Goal: Information Seeking & Learning: Learn about a topic

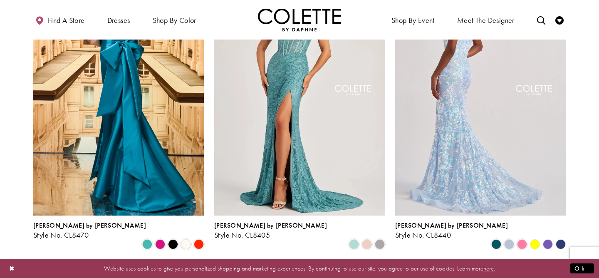
scroll to position [296, 0]
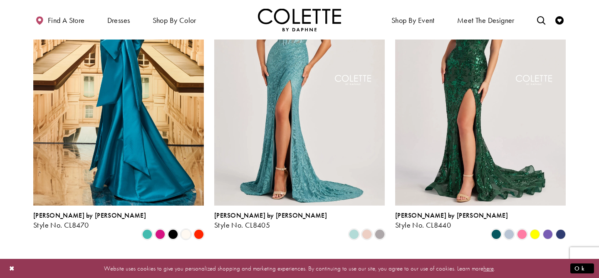
click at [534, 227] on polygon "Product List" at bounding box center [534, 233] width 13 height 13
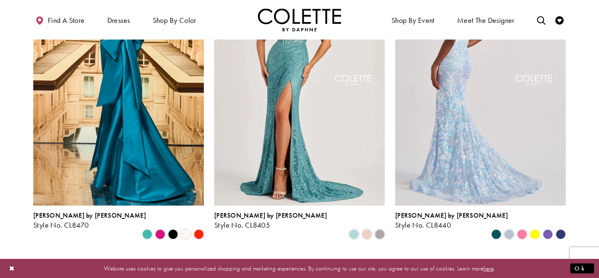
click at [511, 165] on img "Visit Colette by Daphne Style No. CL8440 Page" at bounding box center [480, 81] width 170 height 248
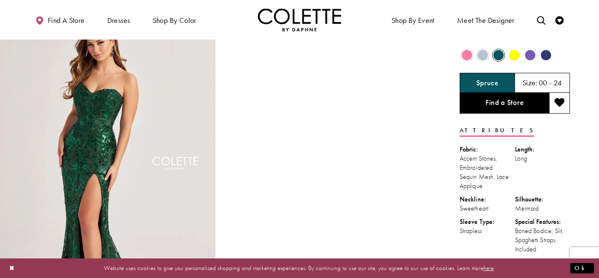
scroll to position [30, 0]
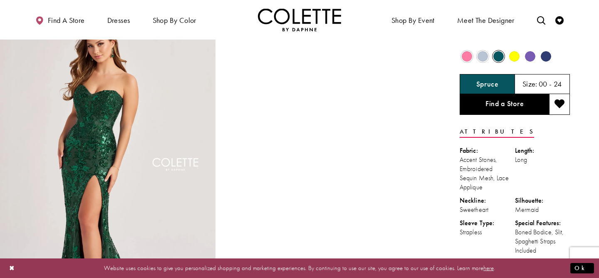
click at [515, 58] on span "Product color controls state depends on size chosen" at bounding box center [514, 56] width 10 height 10
click at [513, 56] on span "Product color controls state depends on size chosen" at bounding box center [514, 56] width 10 height 10
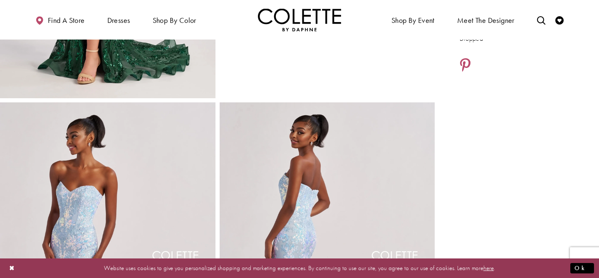
scroll to position [270, 0]
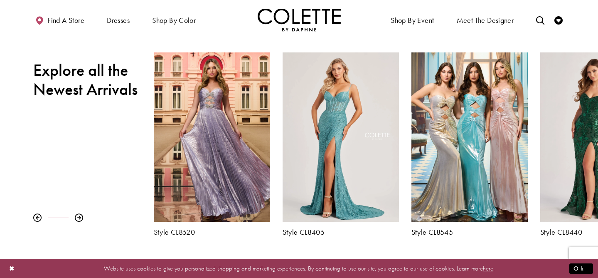
scroll to position [284, 0]
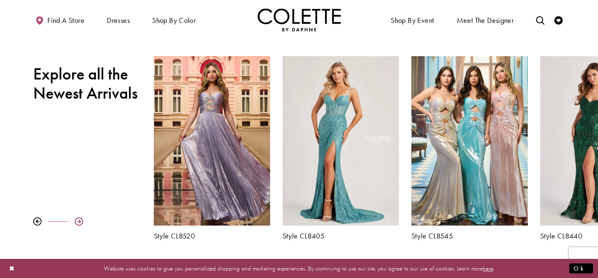
click at [79, 220] on div at bounding box center [79, 221] width 8 height 8
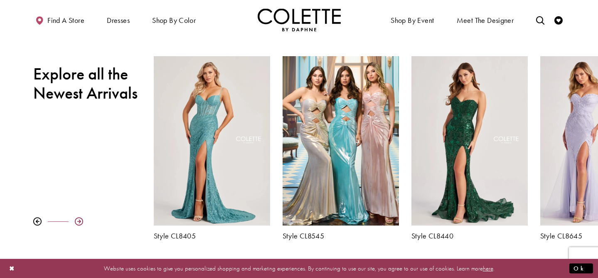
click at [79, 220] on div at bounding box center [79, 221] width 8 height 8
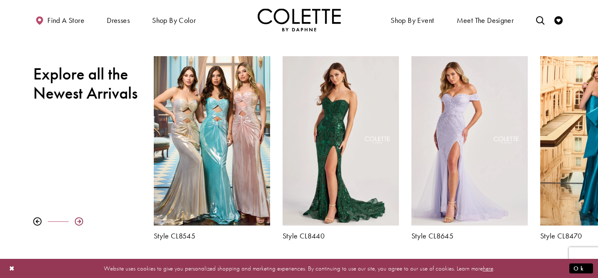
click at [79, 220] on div at bounding box center [79, 221] width 8 height 8
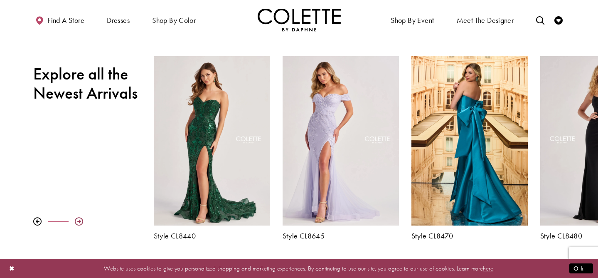
click at [79, 220] on div at bounding box center [79, 221] width 8 height 8
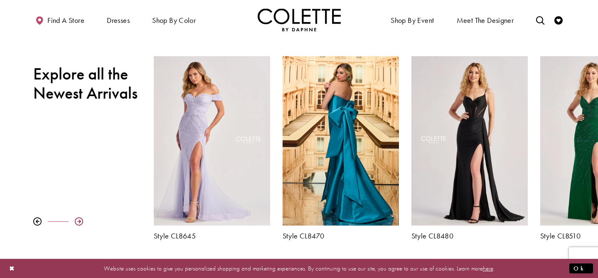
click at [79, 220] on div at bounding box center [79, 221] width 8 height 8
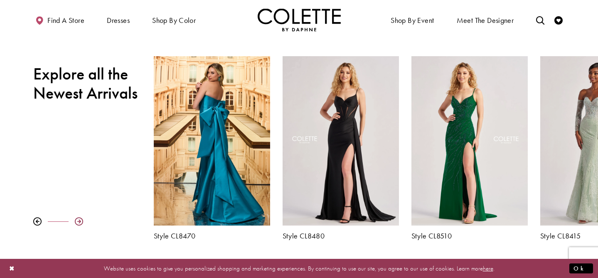
click at [79, 220] on div at bounding box center [79, 221] width 8 height 8
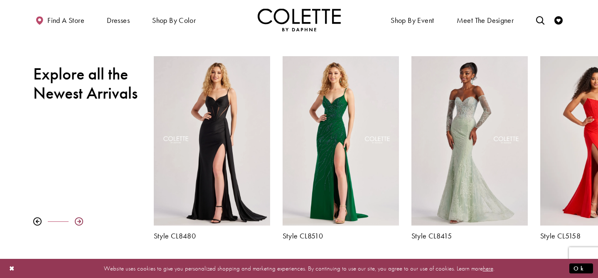
click at [79, 220] on div at bounding box center [79, 221] width 8 height 8
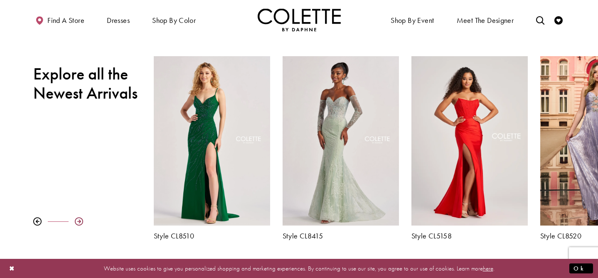
click at [79, 220] on div at bounding box center [79, 221] width 8 height 8
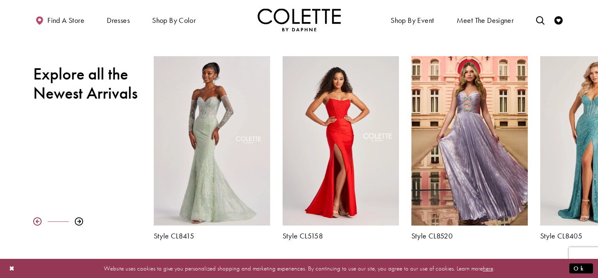
click at [37, 218] on div at bounding box center [37, 221] width 8 height 8
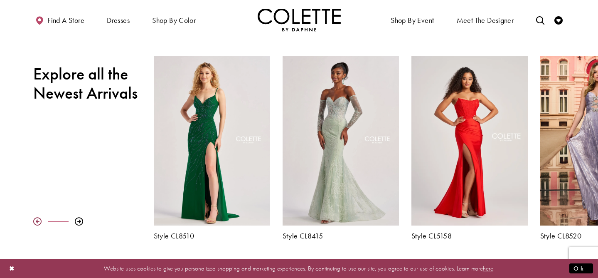
click at [37, 218] on div at bounding box center [37, 221] width 8 height 8
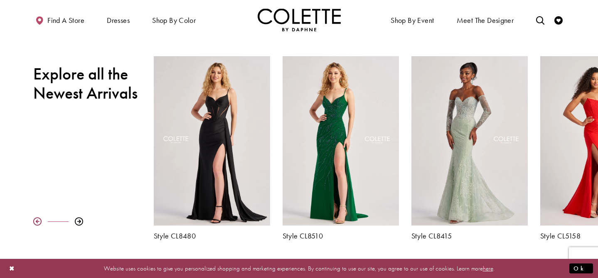
click at [37, 218] on div at bounding box center [37, 221] width 8 height 8
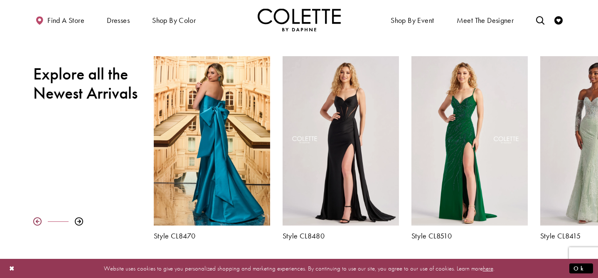
click at [37, 218] on div at bounding box center [37, 221] width 8 height 8
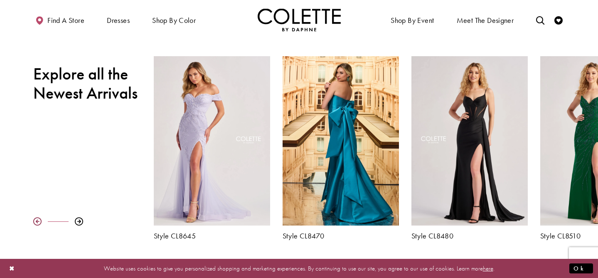
click at [37, 218] on div at bounding box center [37, 221] width 8 height 8
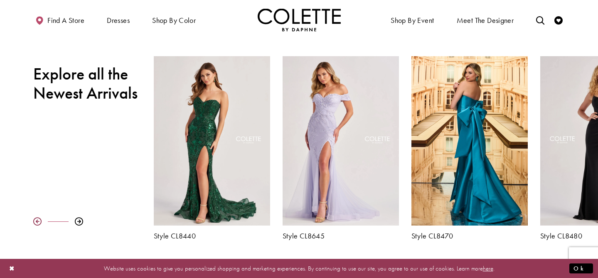
click at [37, 218] on div at bounding box center [37, 221] width 8 height 8
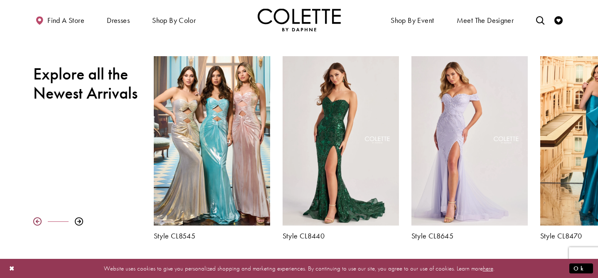
click at [37, 218] on div at bounding box center [37, 221] width 8 height 8
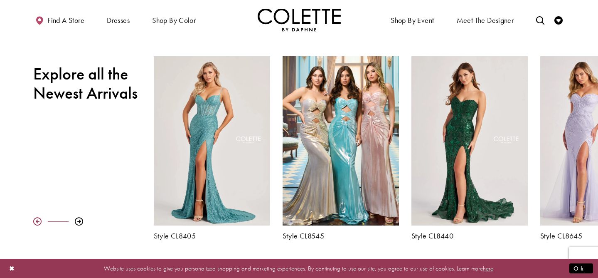
click at [37, 218] on div at bounding box center [37, 221] width 8 height 8
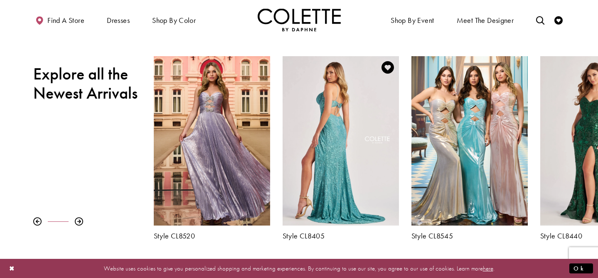
click at [332, 155] on div "Visit Colette by Daphne Style No. CL8405 Page" at bounding box center [341, 140] width 116 height 169
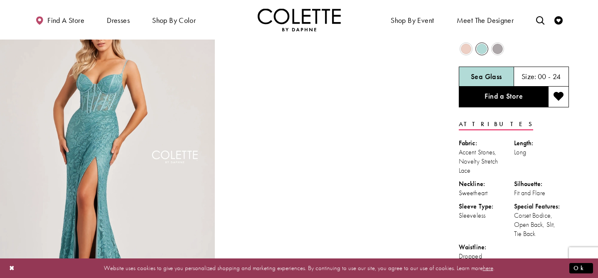
scroll to position [43, 0]
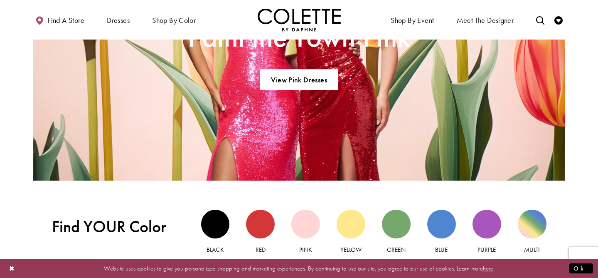
scroll to position [641, 0]
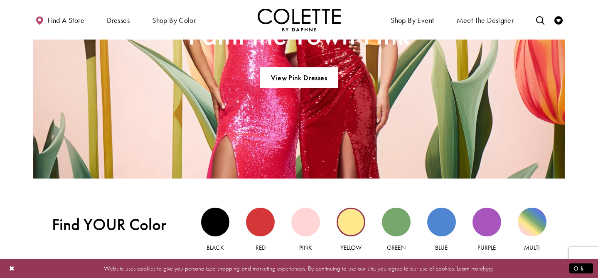
click at [345, 223] on div "Yellow view" at bounding box center [351, 221] width 29 height 29
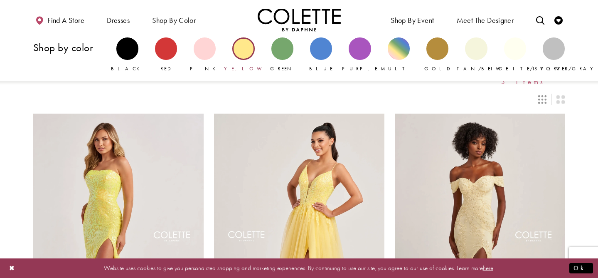
click at [248, 52] on div "Primary block" at bounding box center [243, 48] width 22 height 22
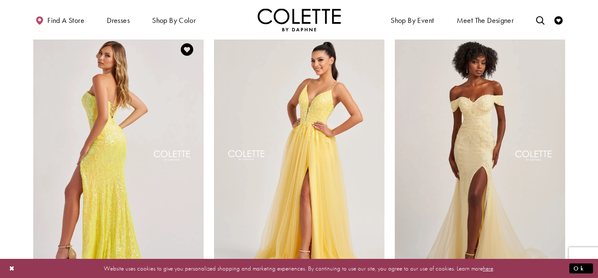
scroll to position [38, 0]
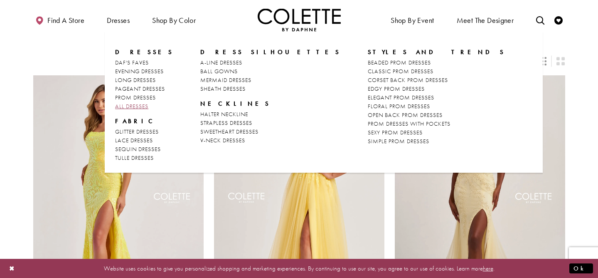
click at [128, 106] on span "ALL DRESSES" at bounding box center [131, 105] width 33 height 7
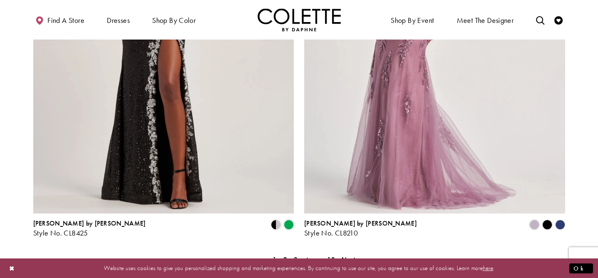
scroll to position [1480, 0]
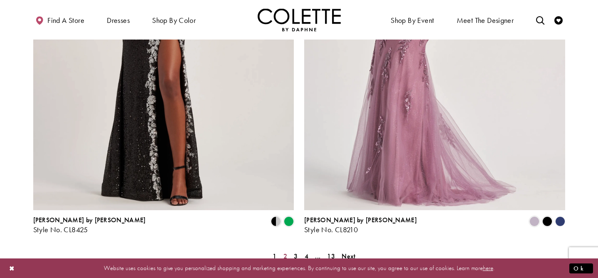
click at [283, 251] on span "2" at bounding box center [285, 255] width 4 height 9
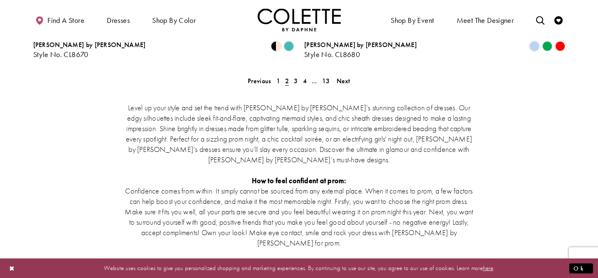
scroll to position [1654, 0]
click at [294, 77] on span "3" at bounding box center [296, 81] width 4 height 9
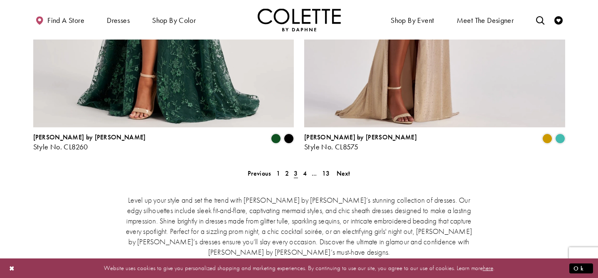
scroll to position [1551, 0]
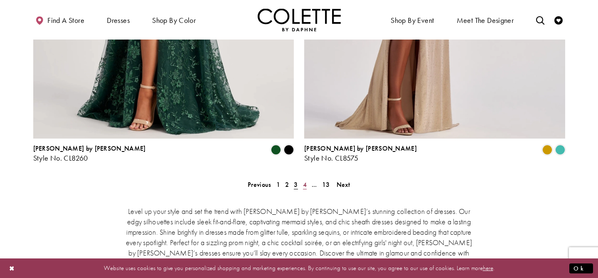
click at [306, 180] on span "4" at bounding box center [305, 184] width 4 height 9
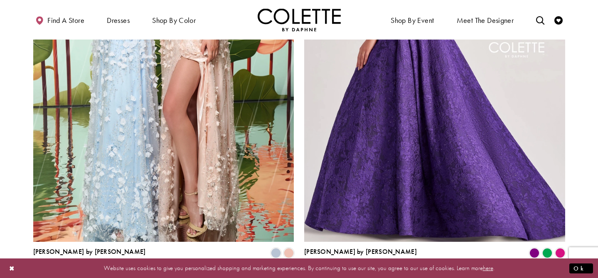
scroll to position [1518, 0]
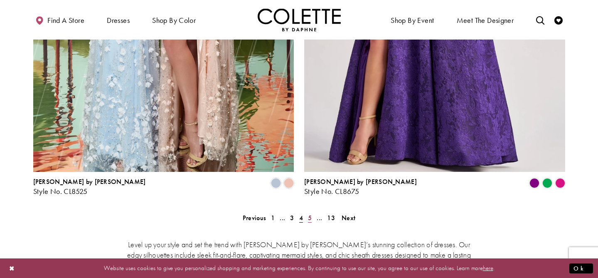
click at [311, 213] on span "5" at bounding box center [310, 217] width 4 height 9
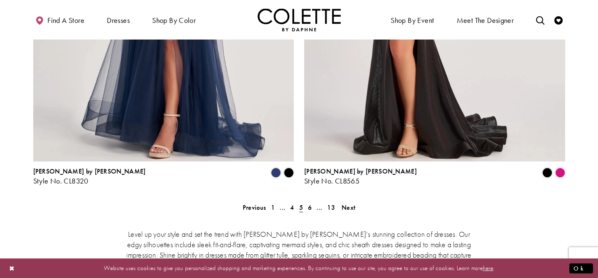
scroll to position [1522, 0]
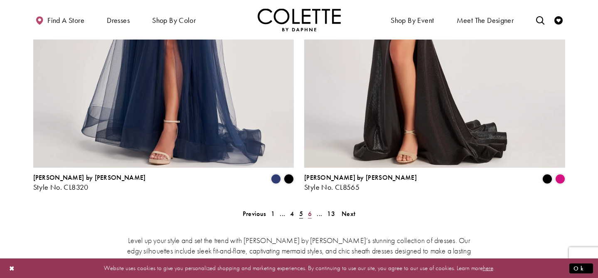
click at [308, 209] on span "6" at bounding box center [310, 213] width 4 height 9
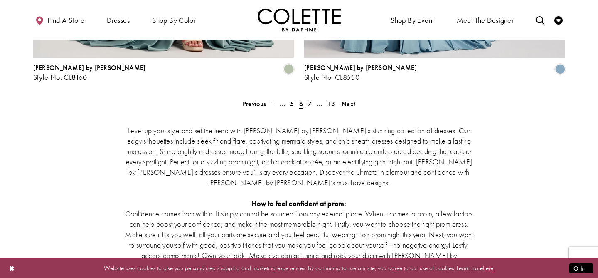
scroll to position [1619, 0]
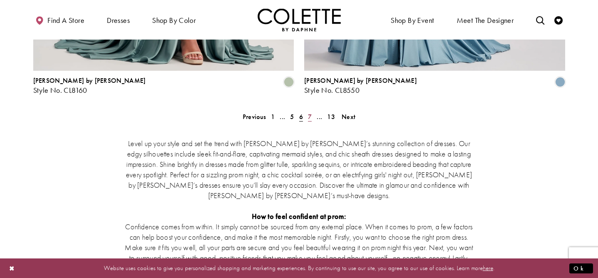
click at [310, 112] on span "7" at bounding box center [310, 116] width 4 height 9
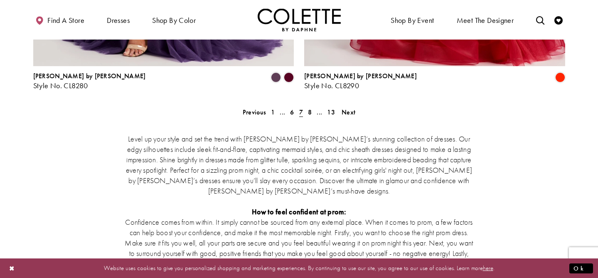
scroll to position [1649, 0]
